Goal: Find specific page/section: Find specific page/section

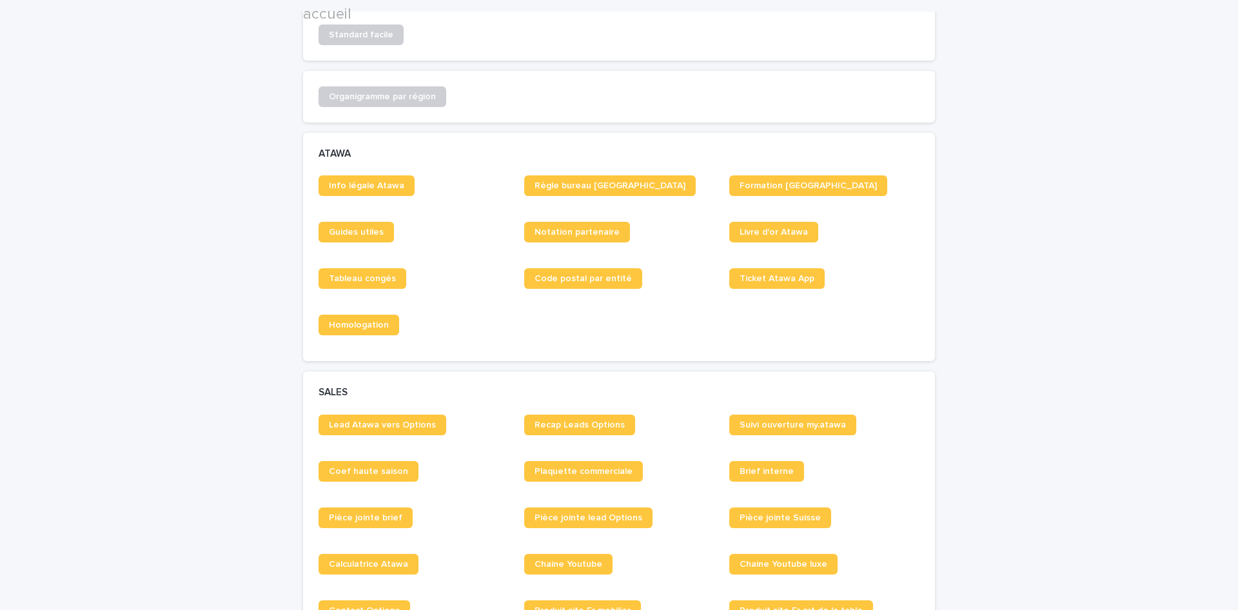
scroll to position [864, 0]
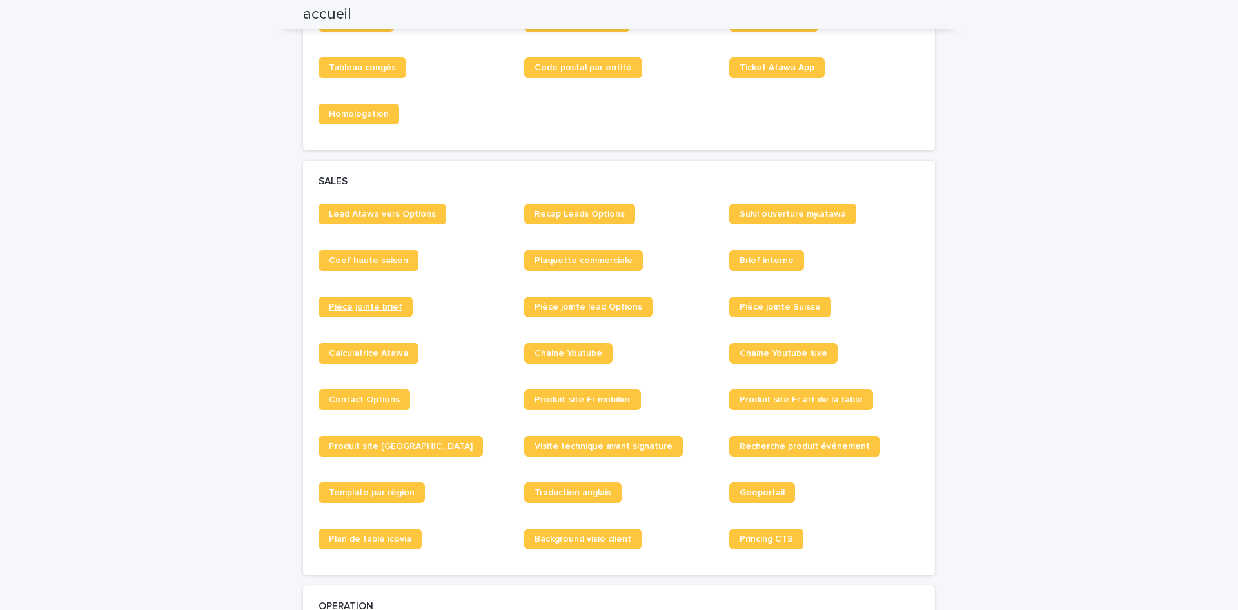
click at [391, 302] on span "Pièce jointe brief" at bounding box center [366, 306] width 74 height 9
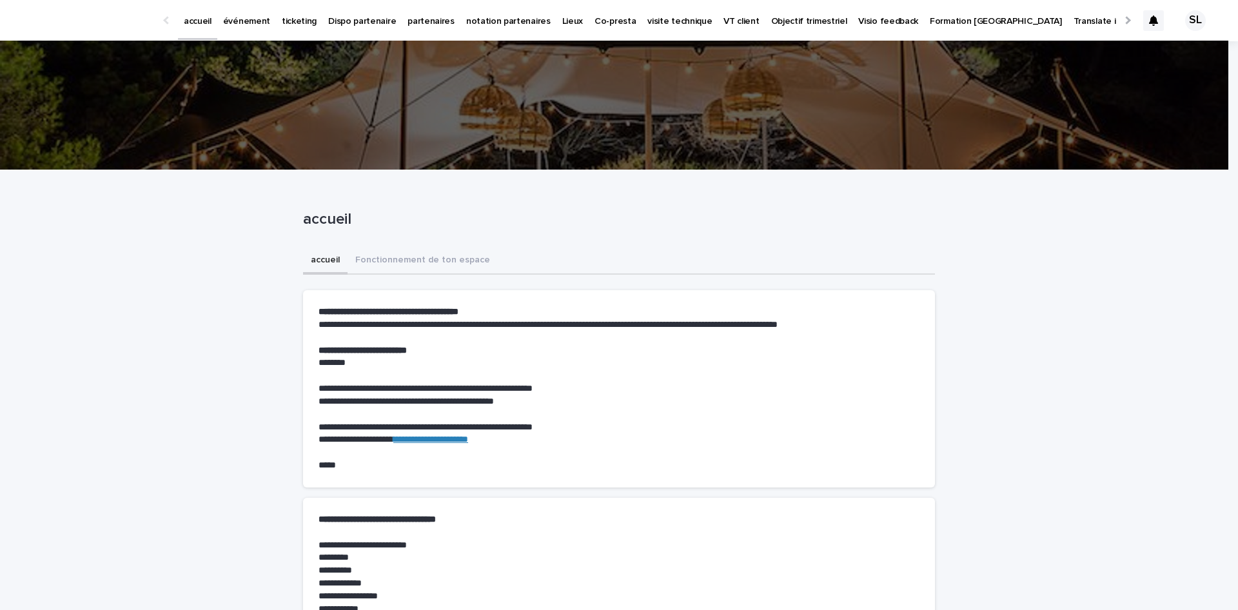
click at [565, 256] on div "accueil Fonctionnement de ton espace" at bounding box center [619, 261] width 632 height 27
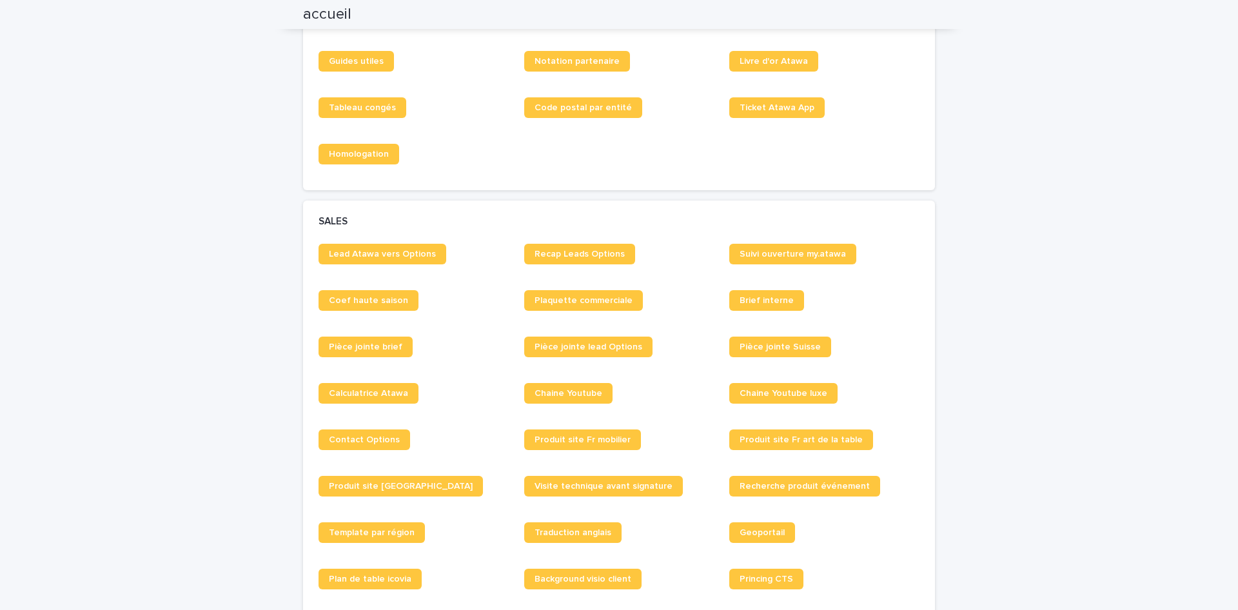
scroll to position [821, 0]
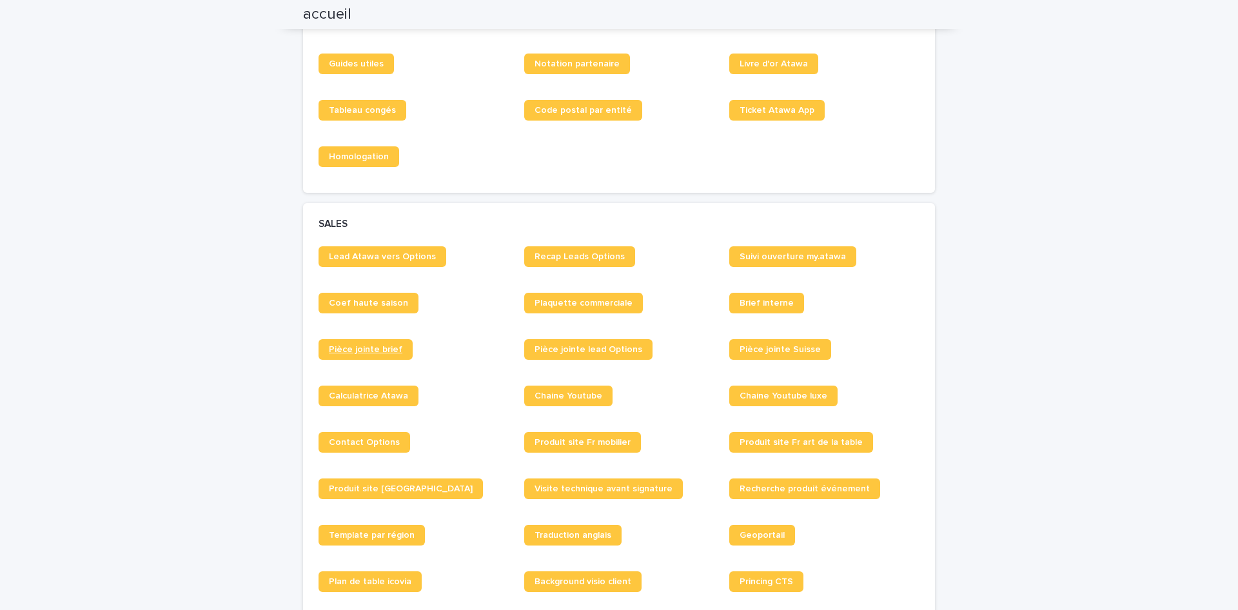
click at [384, 350] on span "Pièce jointe brief" at bounding box center [366, 349] width 74 height 9
